Goal: Task Accomplishment & Management: Manage account settings

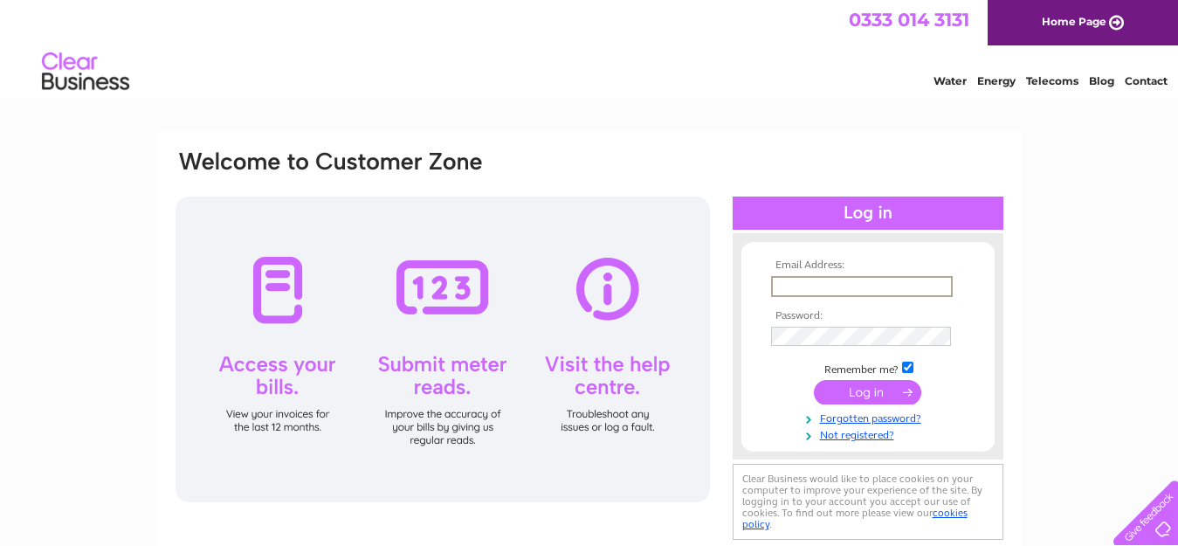
click at [834, 287] on input "text" at bounding box center [862, 286] width 182 height 21
paste input "rmcivor@mjbiltd.com"
type input "rmcivor@mjbiltd.com"
click at [870, 391] on input "submit" at bounding box center [867, 392] width 107 height 24
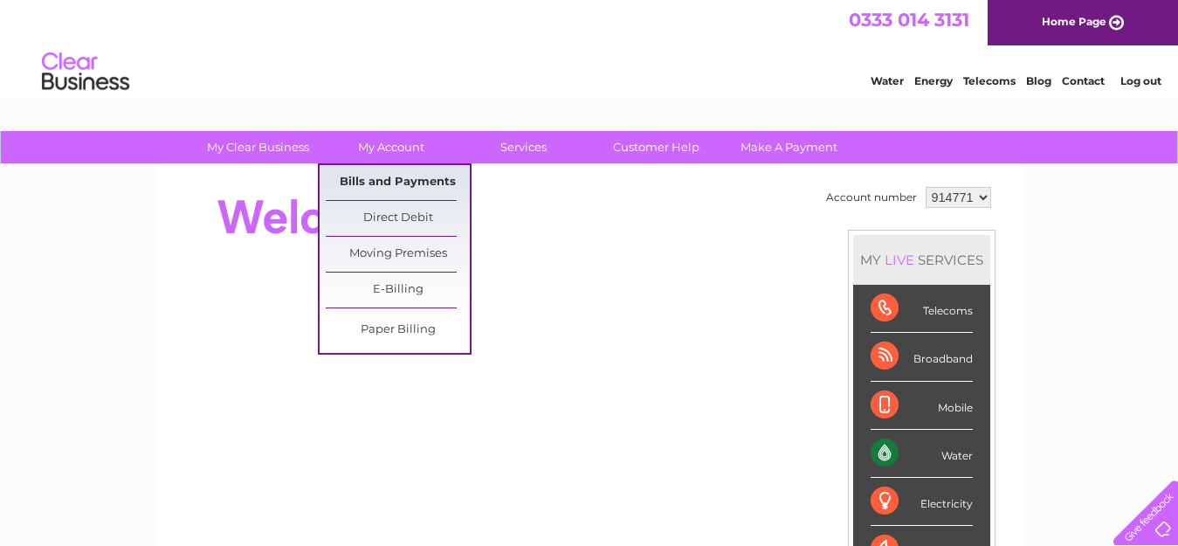
click at [377, 178] on link "Bills and Payments" at bounding box center [398, 182] width 144 height 35
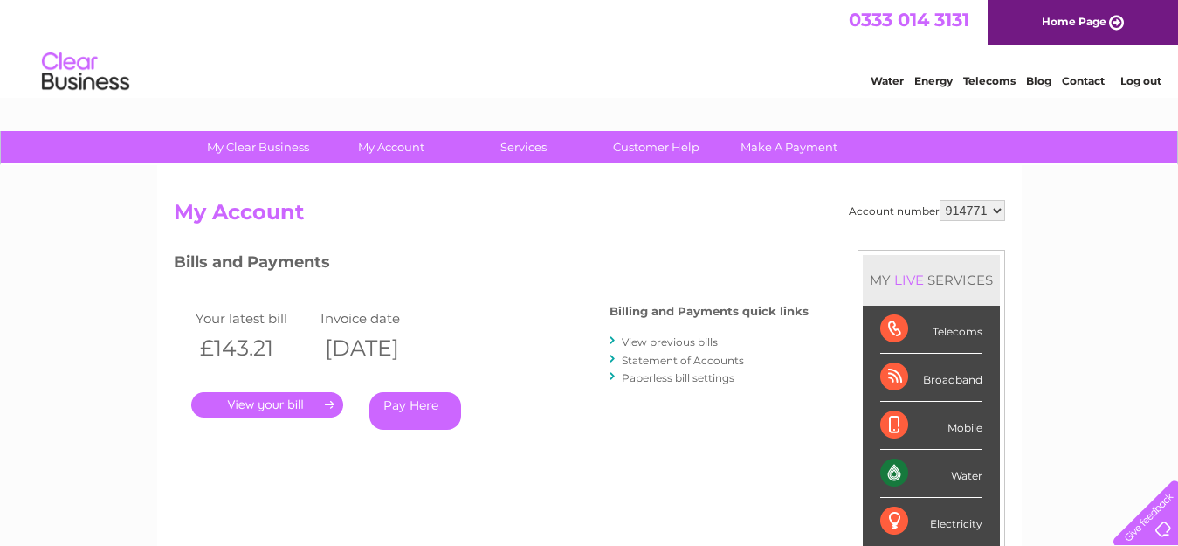
click at [287, 401] on link "." at bounding box center [267, 404] width 152 height 25
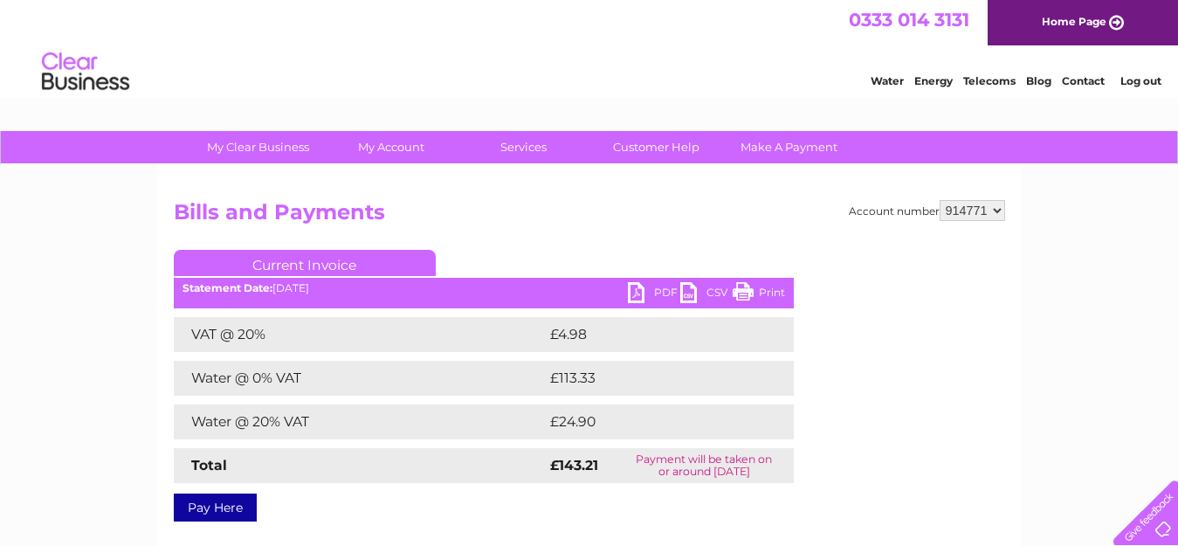
click at [656, 294] on link "PDF" at bounding box center [654, 294] width 52 height 25
